Goal: Task Accomplishment & Management: Manage account settings

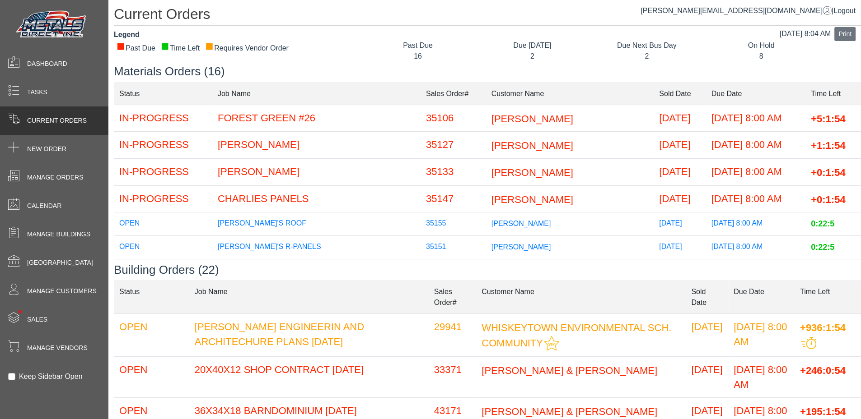
scroll to position [248, 0]
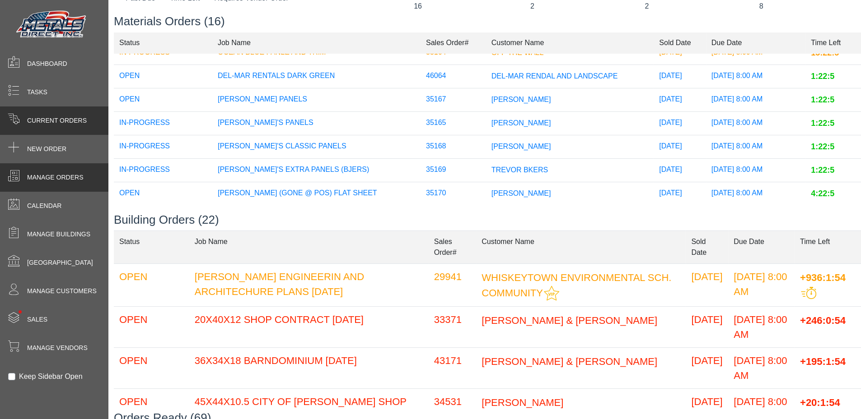
click at [76, 167] on div "Manage Orders" at bounding box center [54, 177] width 108 height 28
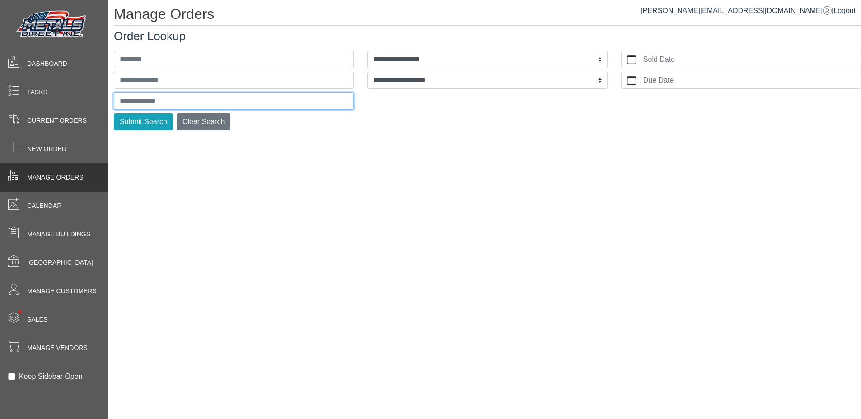
drag, startPoint x: 134, startPoint y: 100, endPoint x: 137, endPoint y: 96, distance: 5.5
click at [134, 99] on input "text" at bounding box center [234, 101] width 240 height 17
type input "***"
click at [114, 113] on button "Submit Search" at bounding box center [143, 121] width 59 height 17
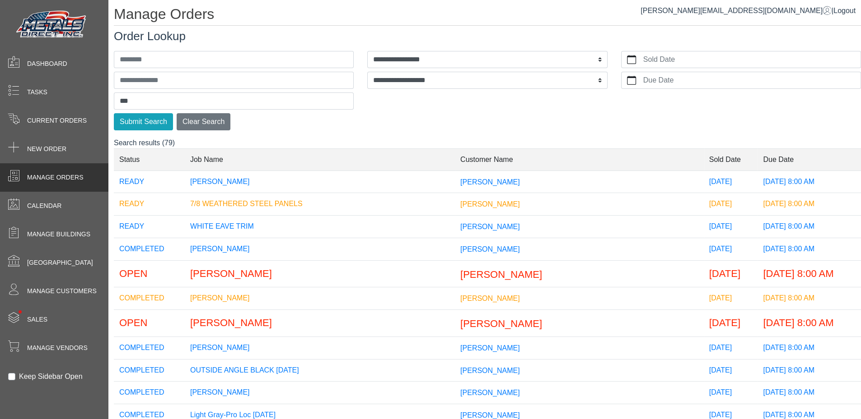
click at [455, 186] on td "[PERSON_NAME]" at bounding box center [579, 182] width 249 height 23
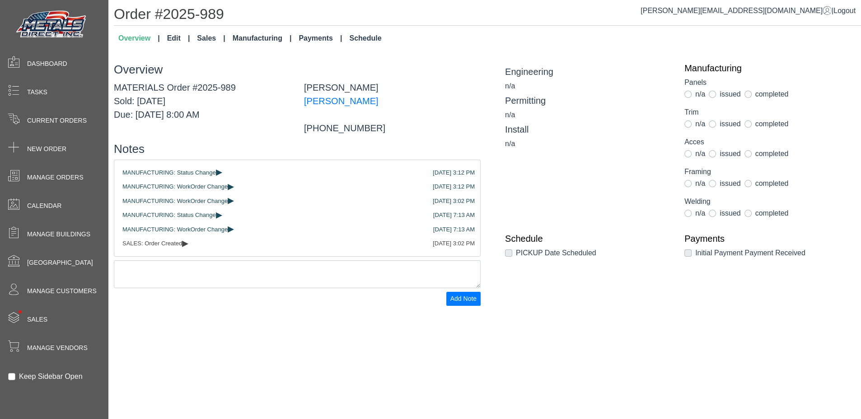
click at [262, 39] on link "Manufacturing" at bounding box center [262, 38] width 66 height 18
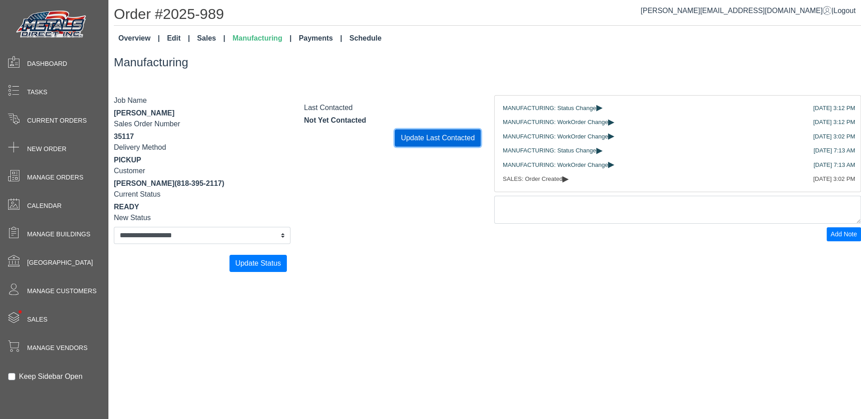
drag, startPoint x: 402, startPoint y: 136, endPoint x: 420, endPoint y: 147, distance: 20.7
click at [403, 136] on button "Update Last Contacted" at bounding box center [438, 138] width 86 height 17
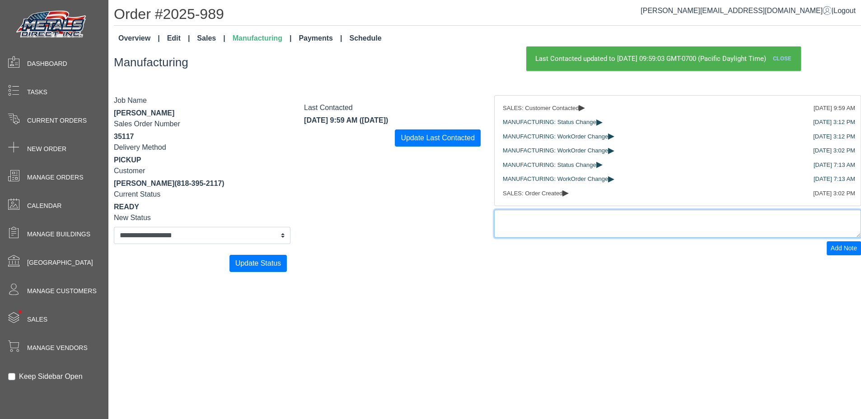
drag, startPoint x: 511, startPoint y: 223, endPoint x: 515, endPoint y: 203, distance: 20.2
click at [512, 210] on div "[DATE] 9:59 AM SALES: Customer Contacted ▸ [DATE] 3:12 PM MANUFACTURING: Status…" at bounding box center [677, 175] width 380 height 161
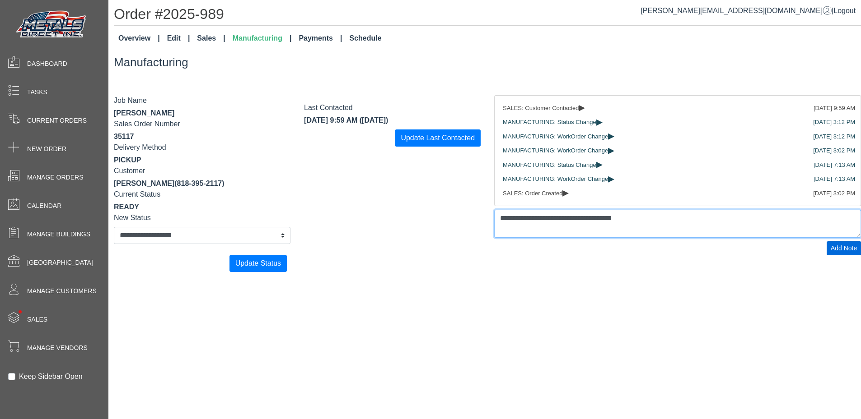
type textarea "**********"
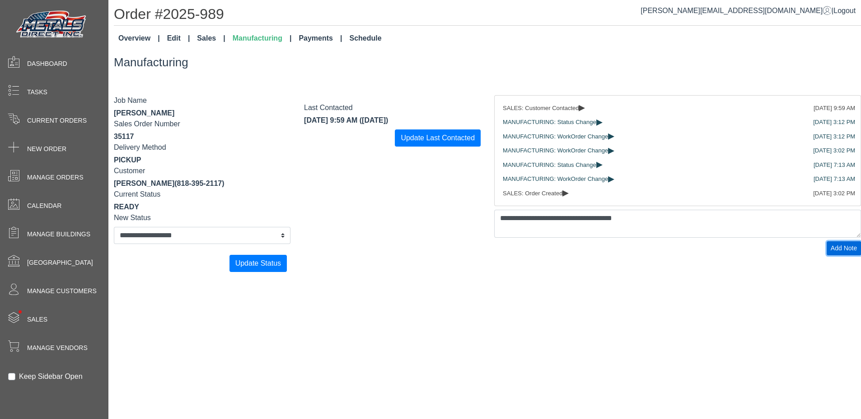
click at [827, 251] on button "Add Note" at bounding box center [843, 249] width 34 height 14
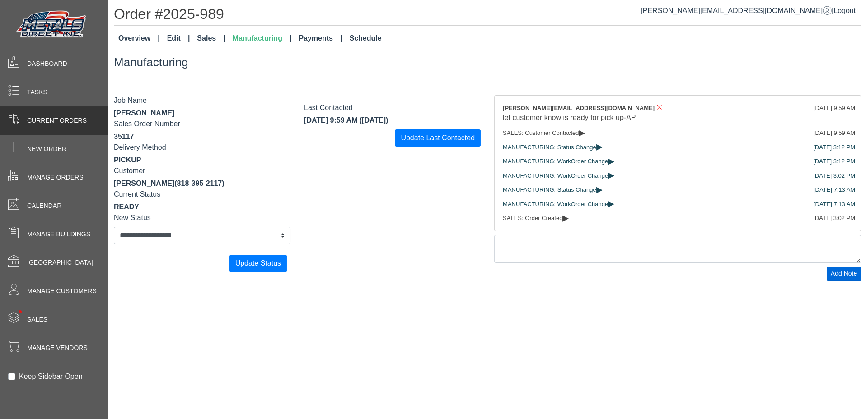
click at [64, 117] on span "Current Orders" at bounding box center [57, 120] width 60 height 9
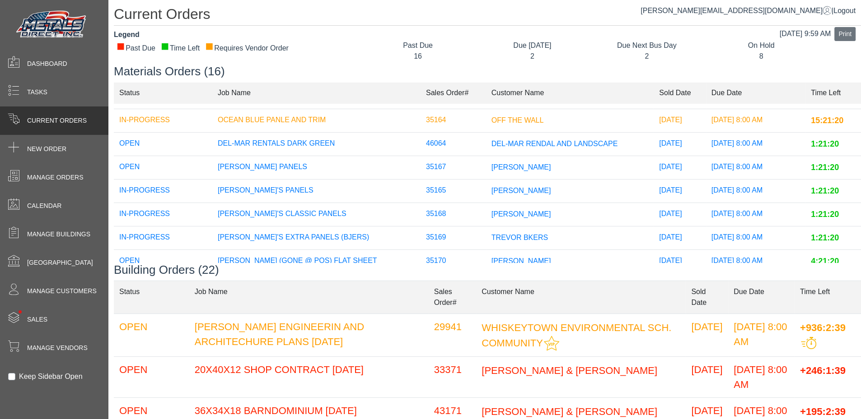
scroll to position [248, 0]
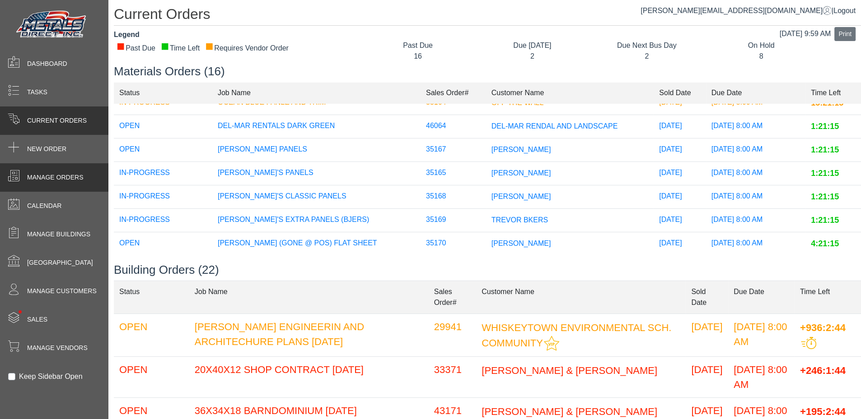
click at [68, 167] on div "Manage Orders" at bounding box center [54, 177] width 108 height 28
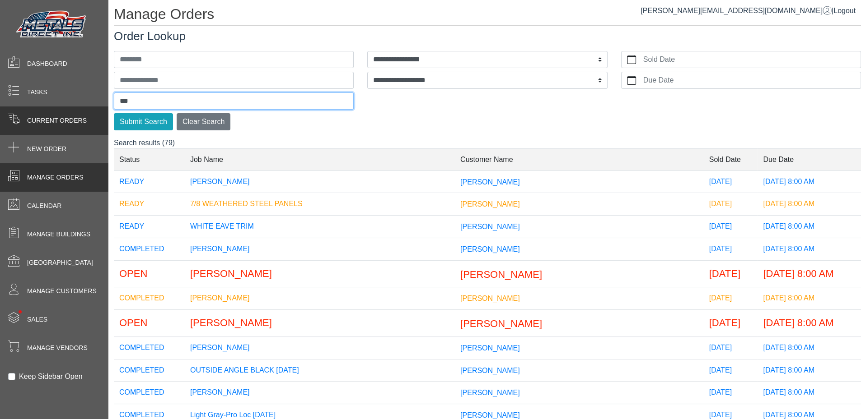
drag, startPoint x: 145, startPoint y: 101, endPoint x: 17, endPoint y: 114, distance: 128.9
click at [29, 0] on div "**********" at bounding box center [430, 0] width 861 height 0
click at [114, 113] on button "Submit Search" at bounding box center [143, 121] width 59 height 17
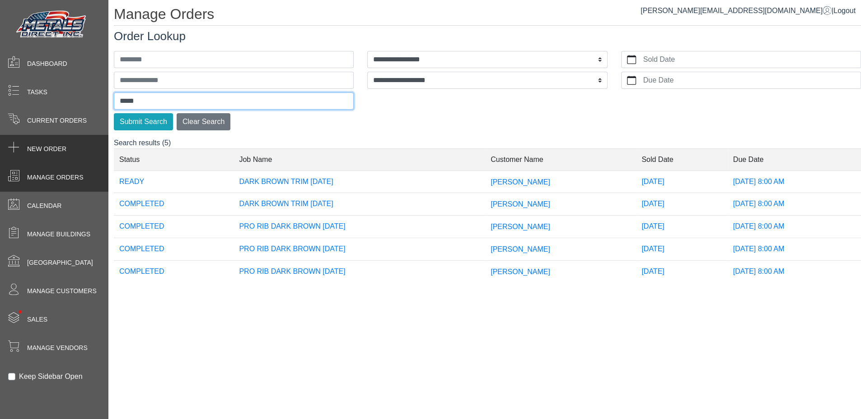
type input "*****"
click at [114, 113] on button "Submit Search" at bounding box center [143, 121] width 59 height 17
